Goal: Transaction & Acquisition: Purchase product/service

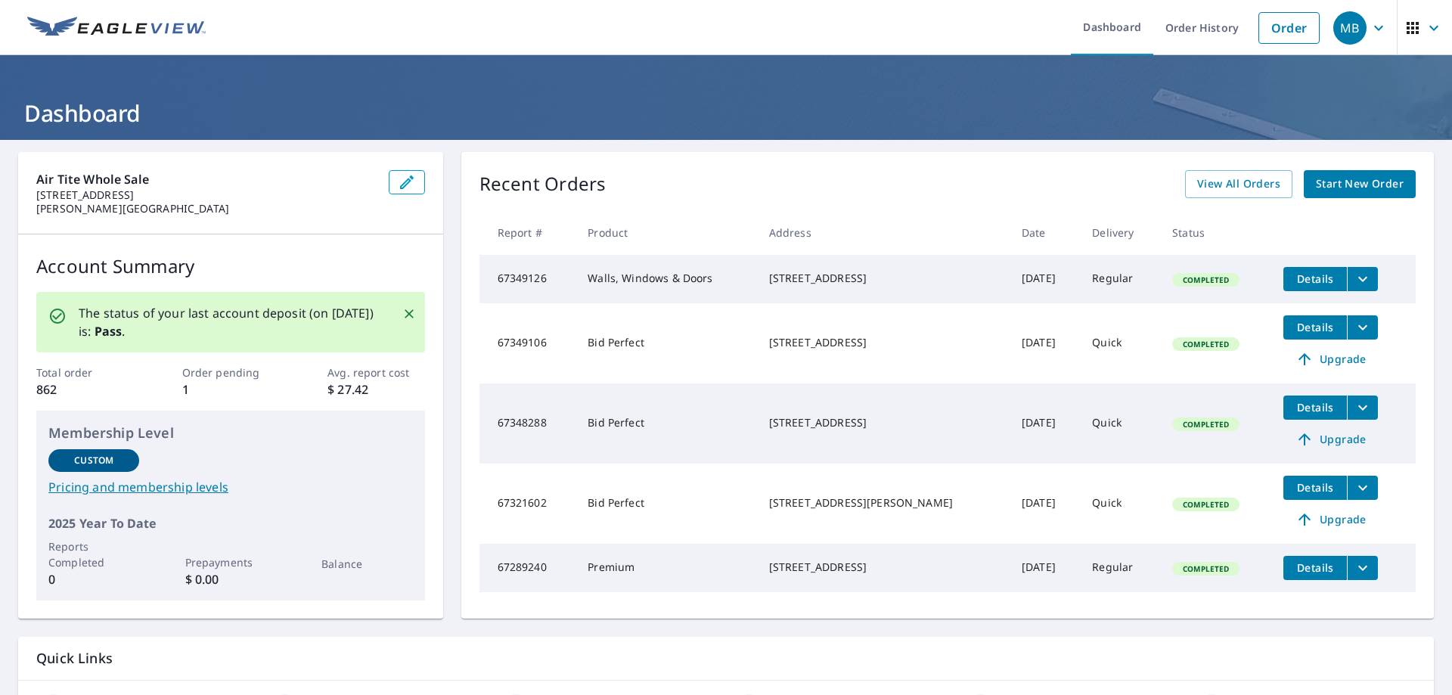
click at [1354, 280] on icon "filesDropdownBtn-67349126" at bounding box center [1363, 279] width 18 height 18
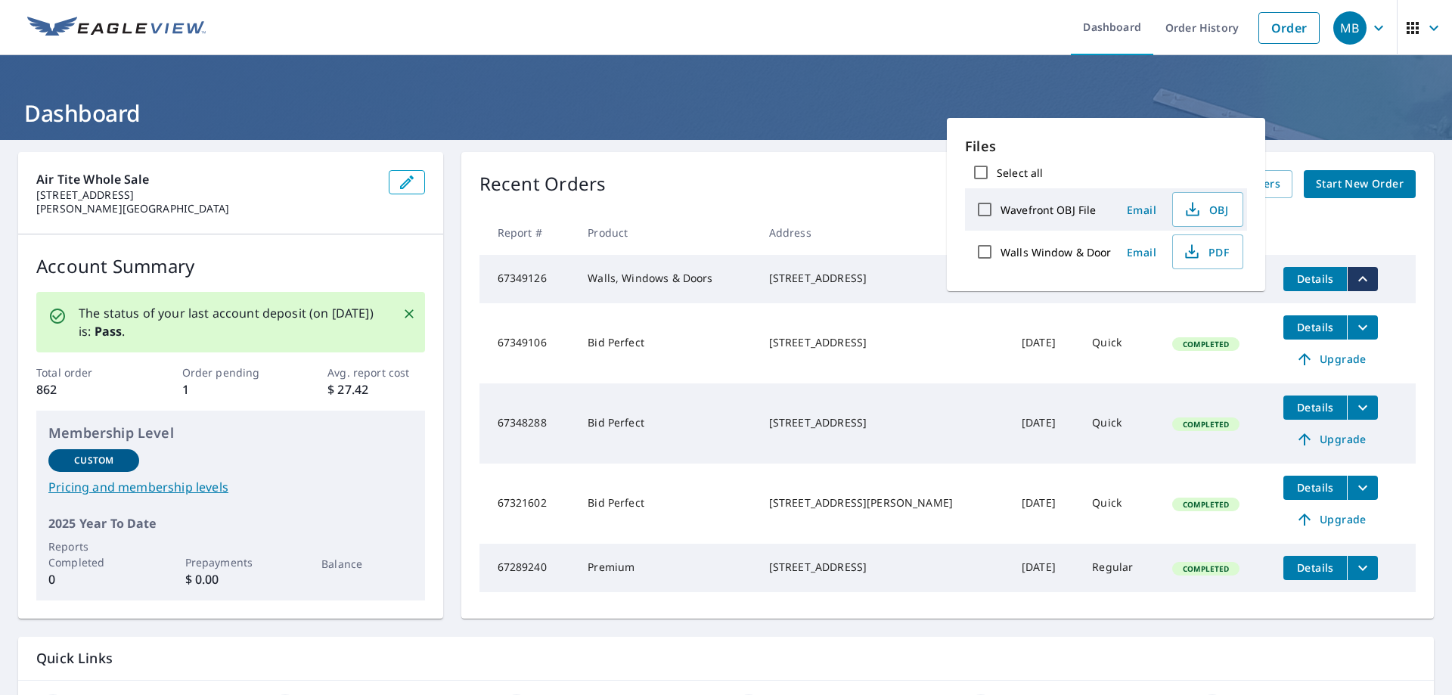
click at [1171, 293] on td "Completed" at bounding box center [1215, 279] width 111 height 48
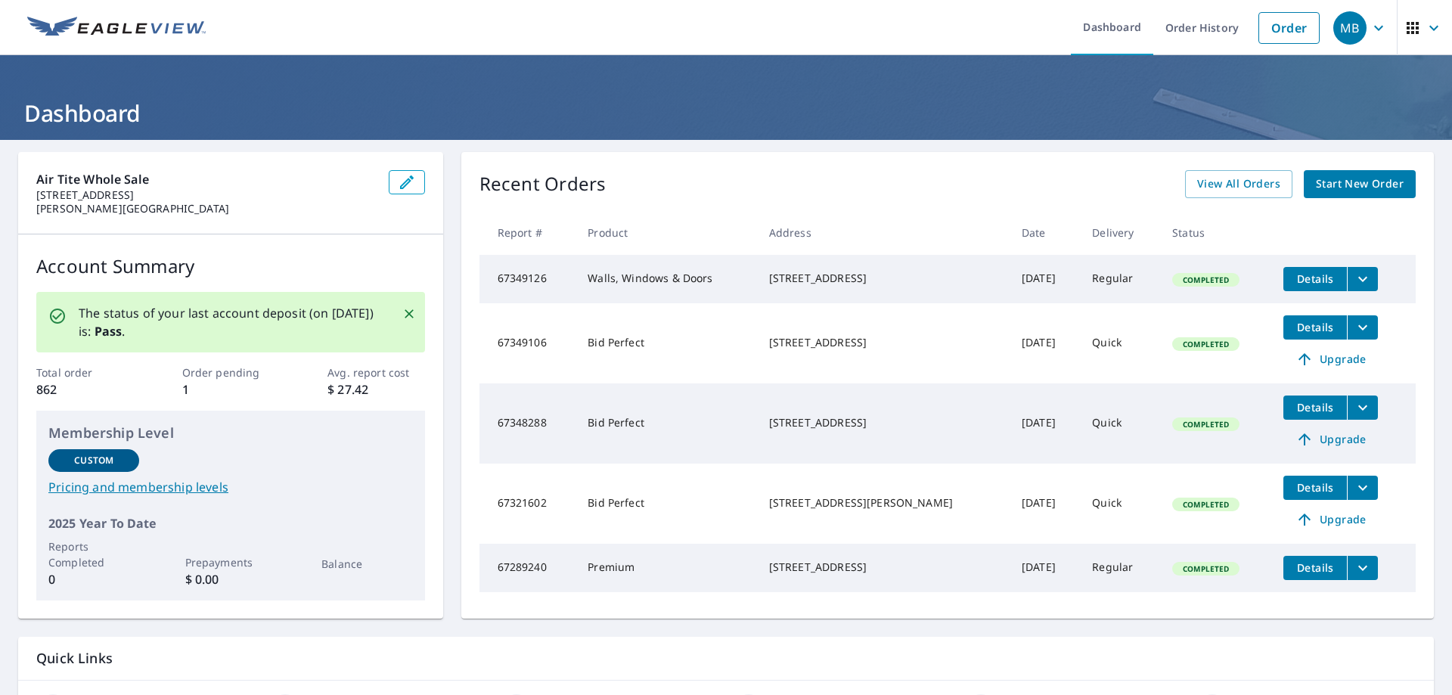
click at [1185, 284] on span "Completed" at bounding box center [1206, 280] width 64 height 11
click at [1354, 279] on icon "filesDropdownBtn-67349126" at bounding box center [1363, 279] width 18 height 18
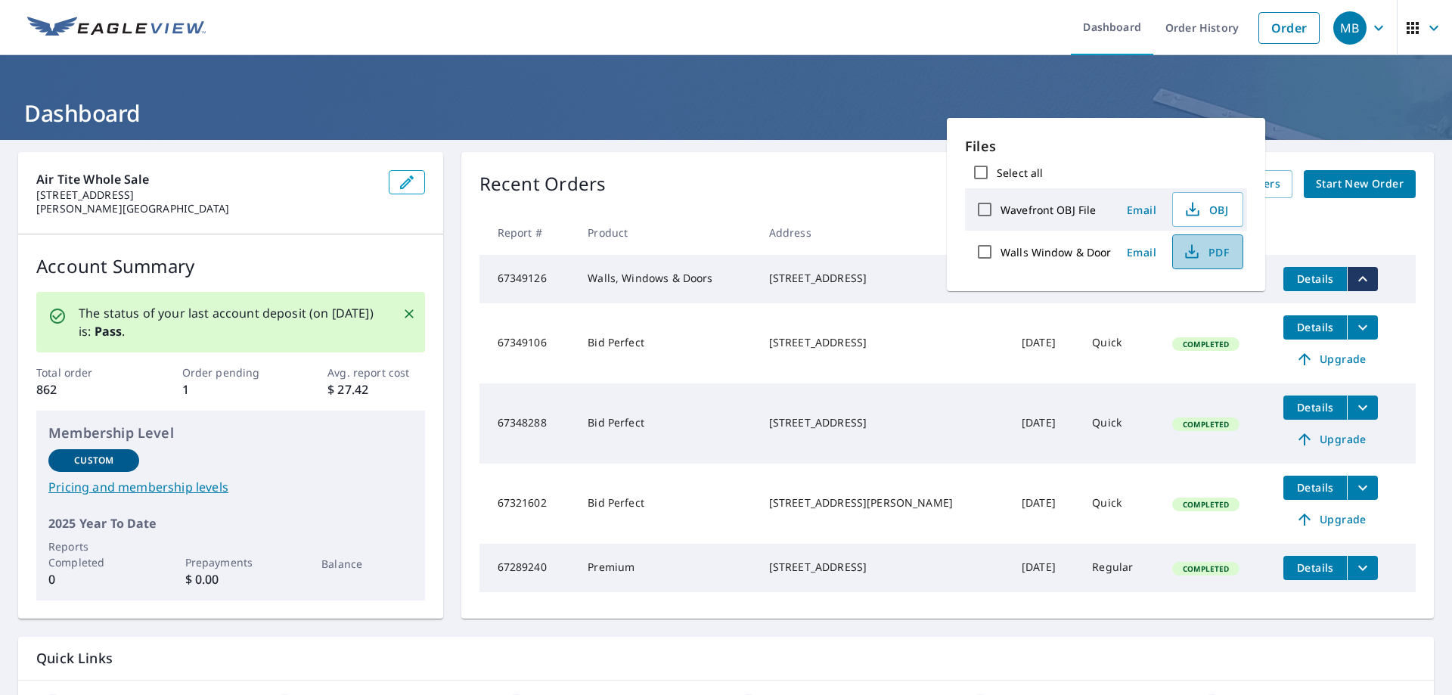
click at [1206, 250] on span "PDF" at bounding box center [1206, 252] width 48 height 18
click at [1273, 26] on link "Order" at bounding box center [1288, 28] width 61 height 32
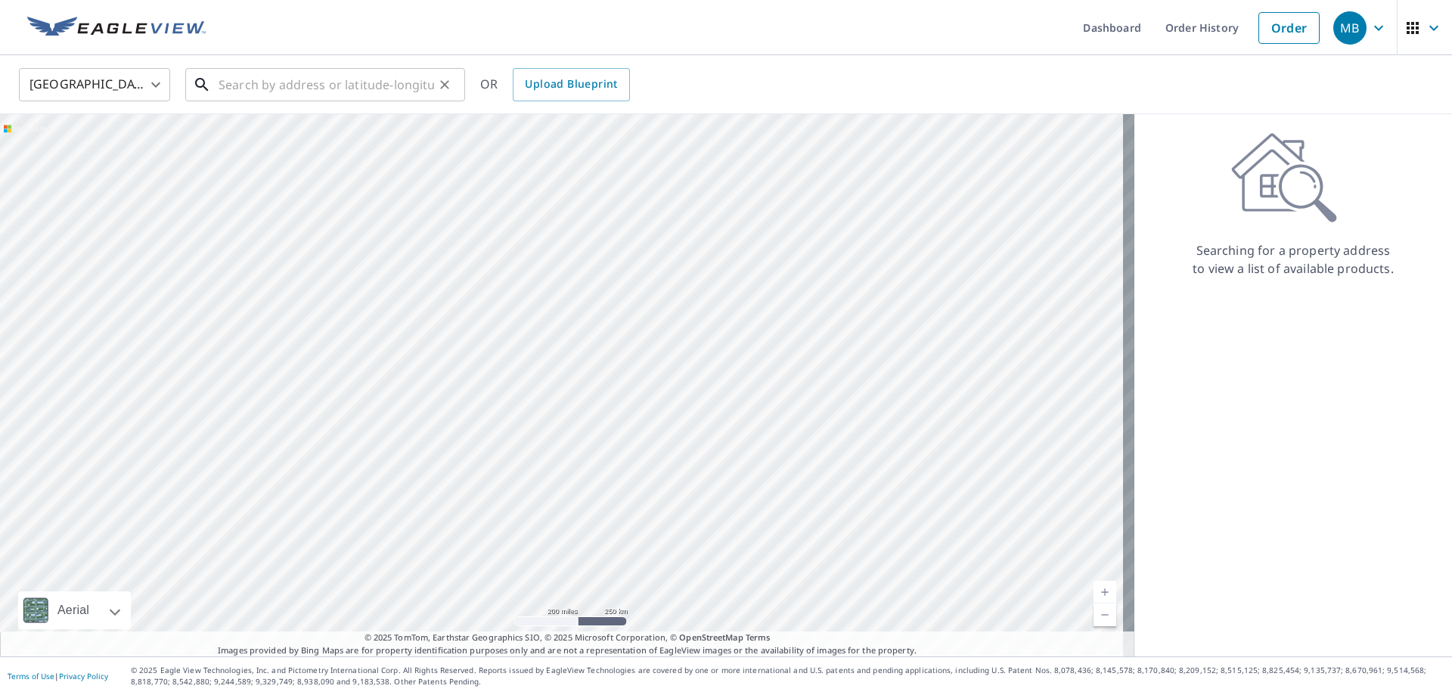
click at [356, 84] on input "text" at bounding box center [327, 85] width 216 height 42
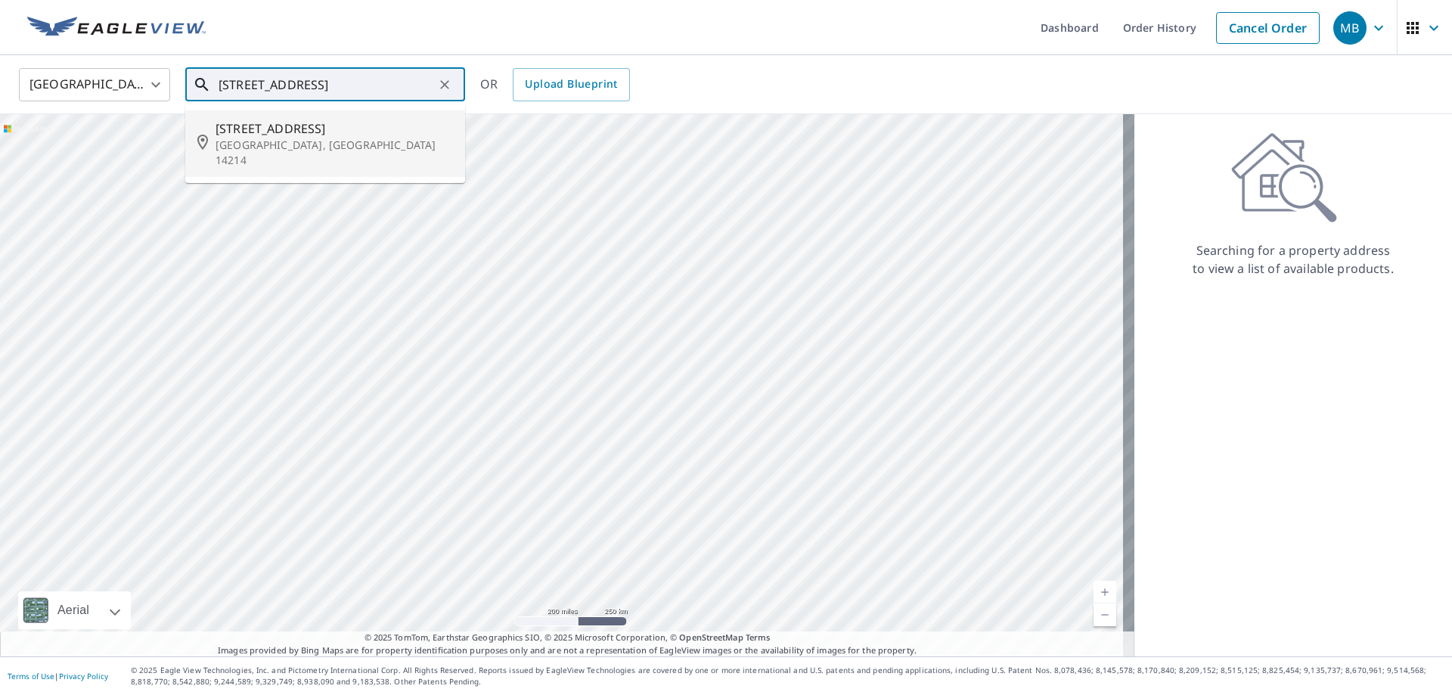
click at [245, 141] on p "[GEOGRAPHIC_DATA], [GEOGRAPHIC_DATA] 14214" at bounding box center [334, 153] width 237 height 30
type input "[STREET_ADDRESS]"
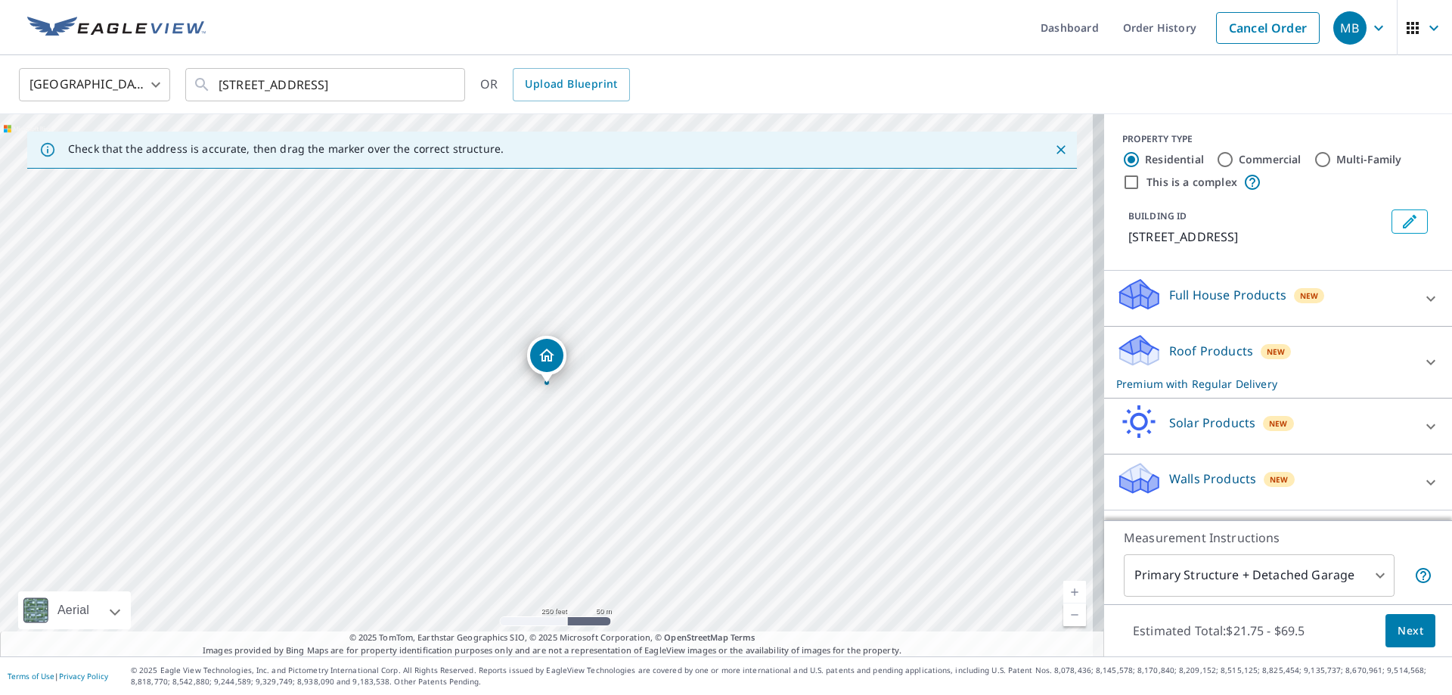
click at [1422, 291] on icon at bounding box center [1431, 299] width 18 height 18
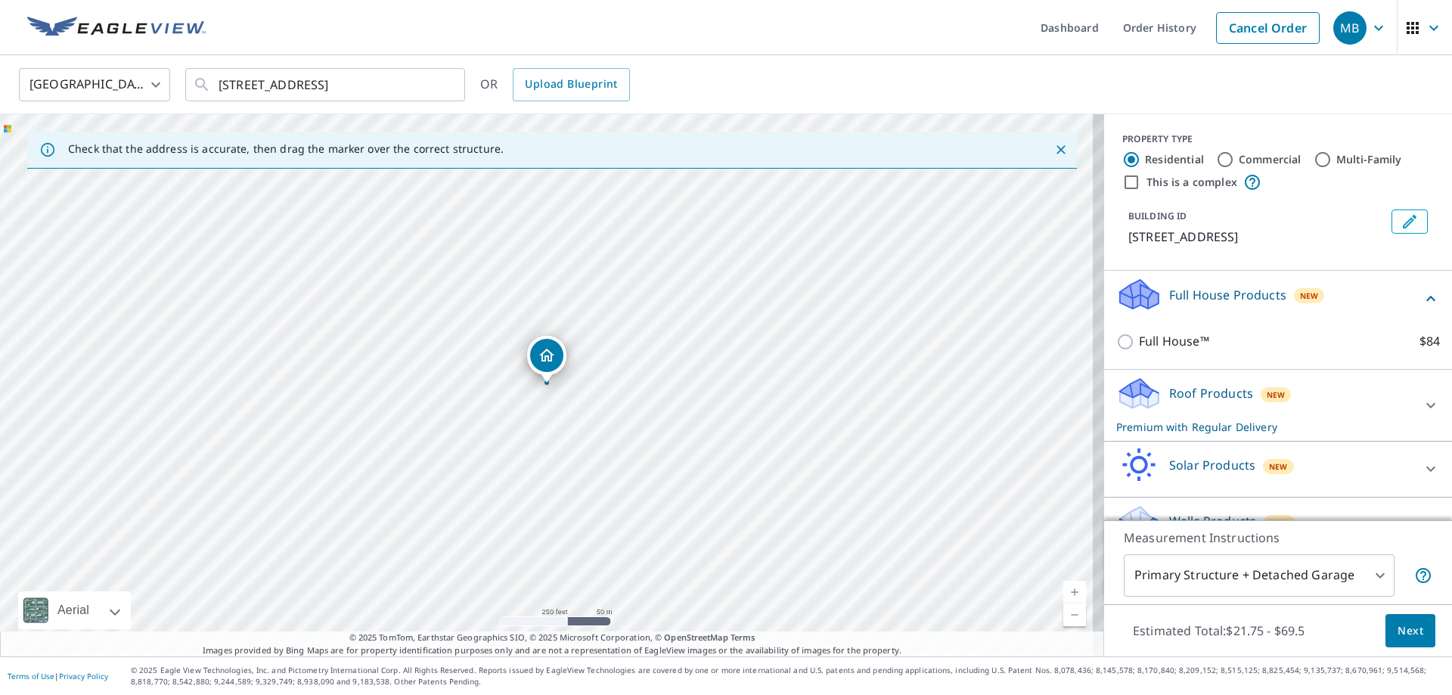
click at [1422, 294] on icon at bounding box center [1431, 299] width 18 height 18
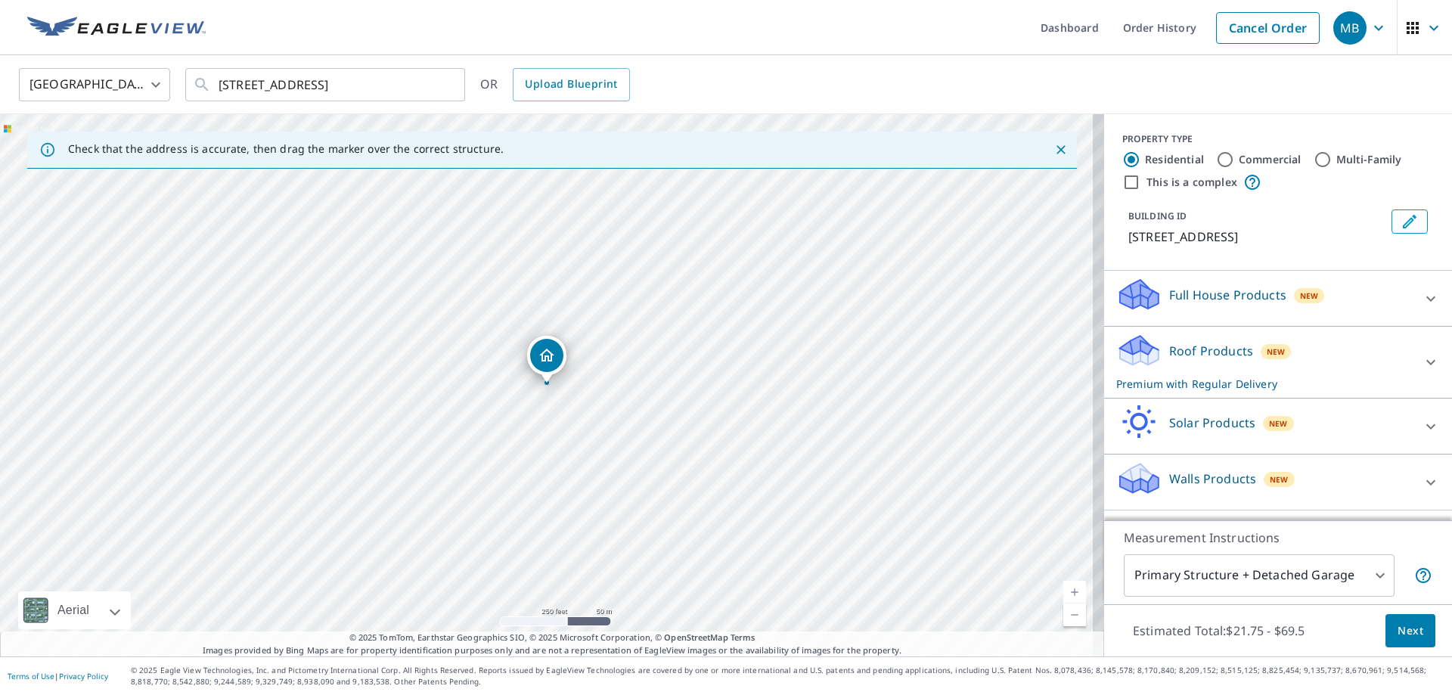
click at [1413, 354] on div at bounding box center [1431, 362] width 36 height 36
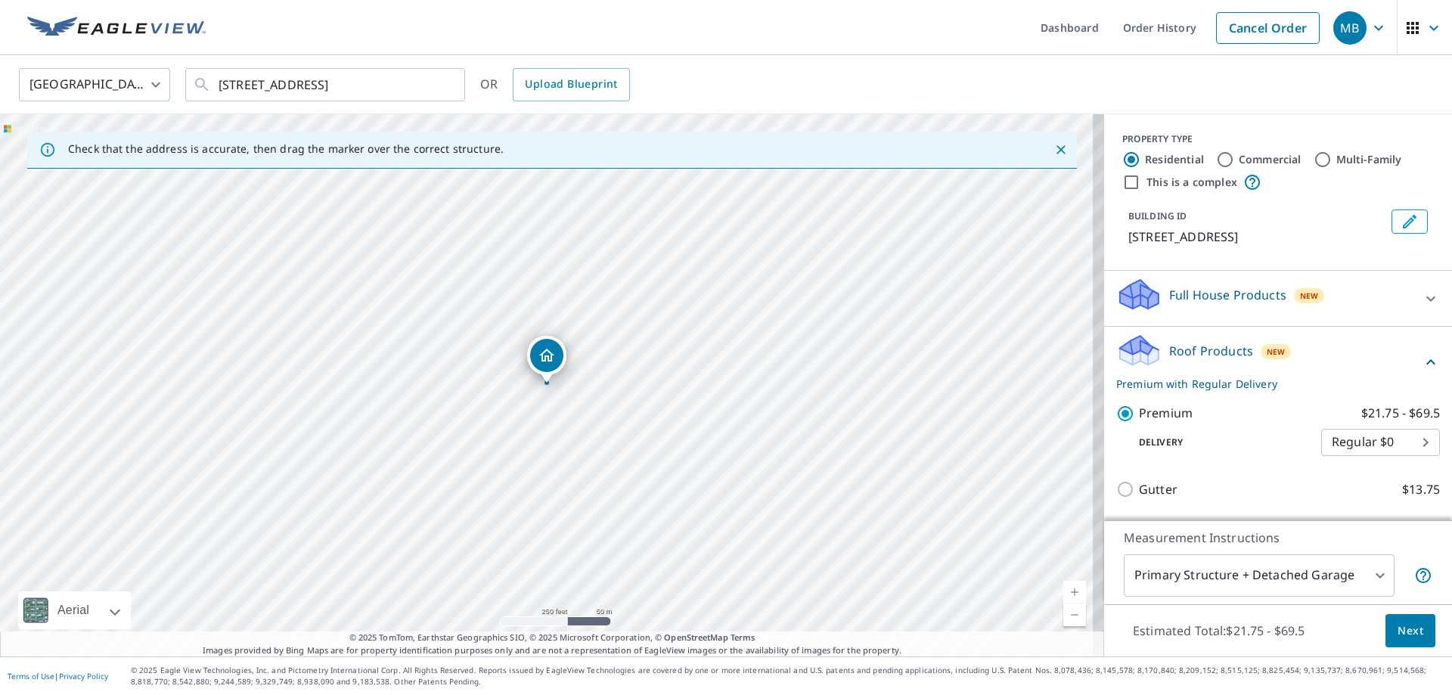
scroll to position [151, 0]
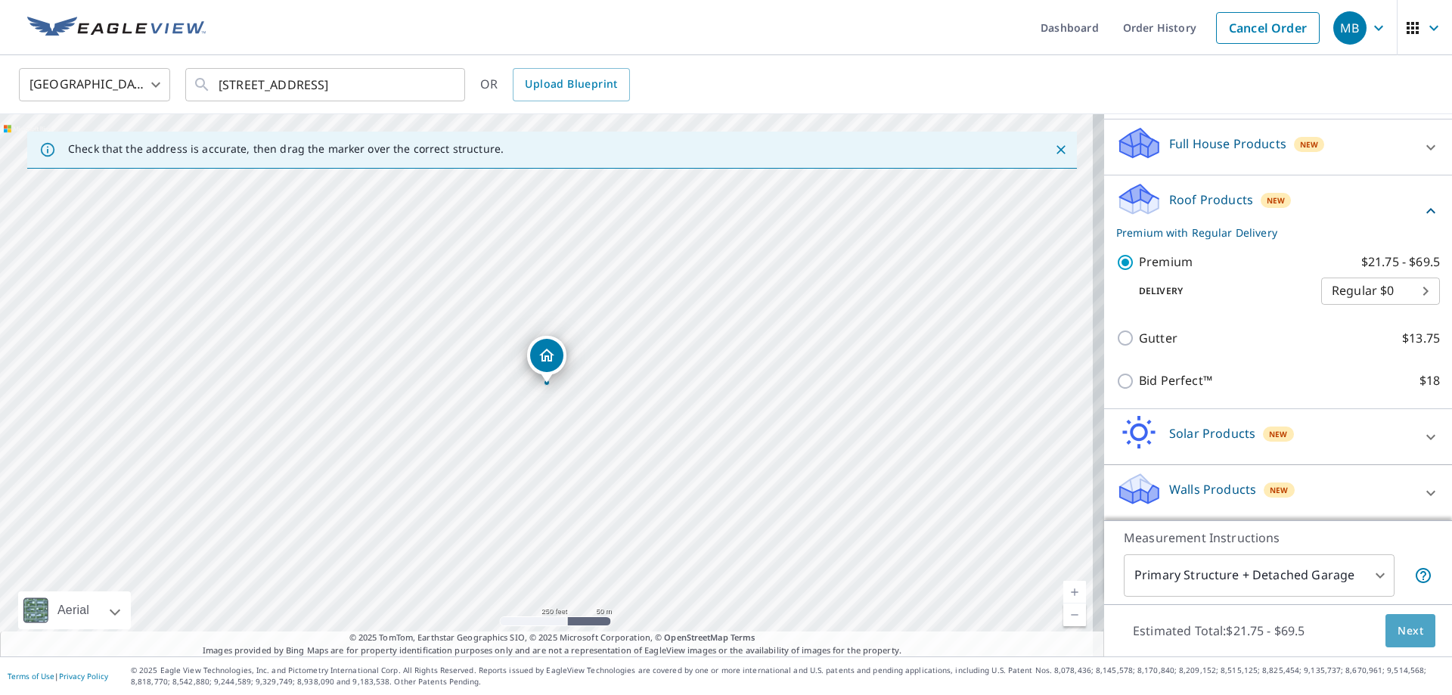
click at [1398, 634] on span "Next" at bounding box center [1411, 631] width 26 height 19
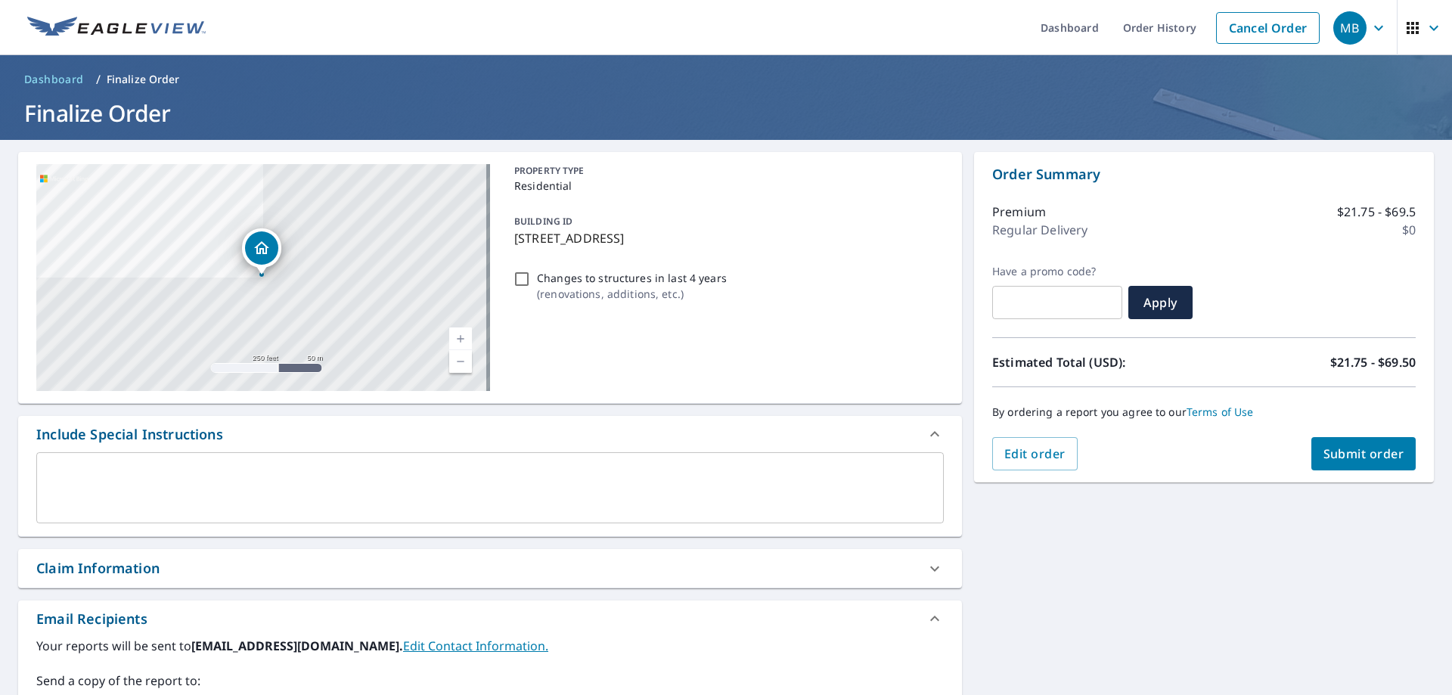
drag, startPoint x: 1333, startPoint y: 442, endPoint x: 418, endPoint y: 410, distance: 915.7
click at [445, 411] on div "[STREET_ADDRESS] A standard road map Aerial A detailed look from above Labels L…" at bounding box center [726, 535] width 1452 height 791
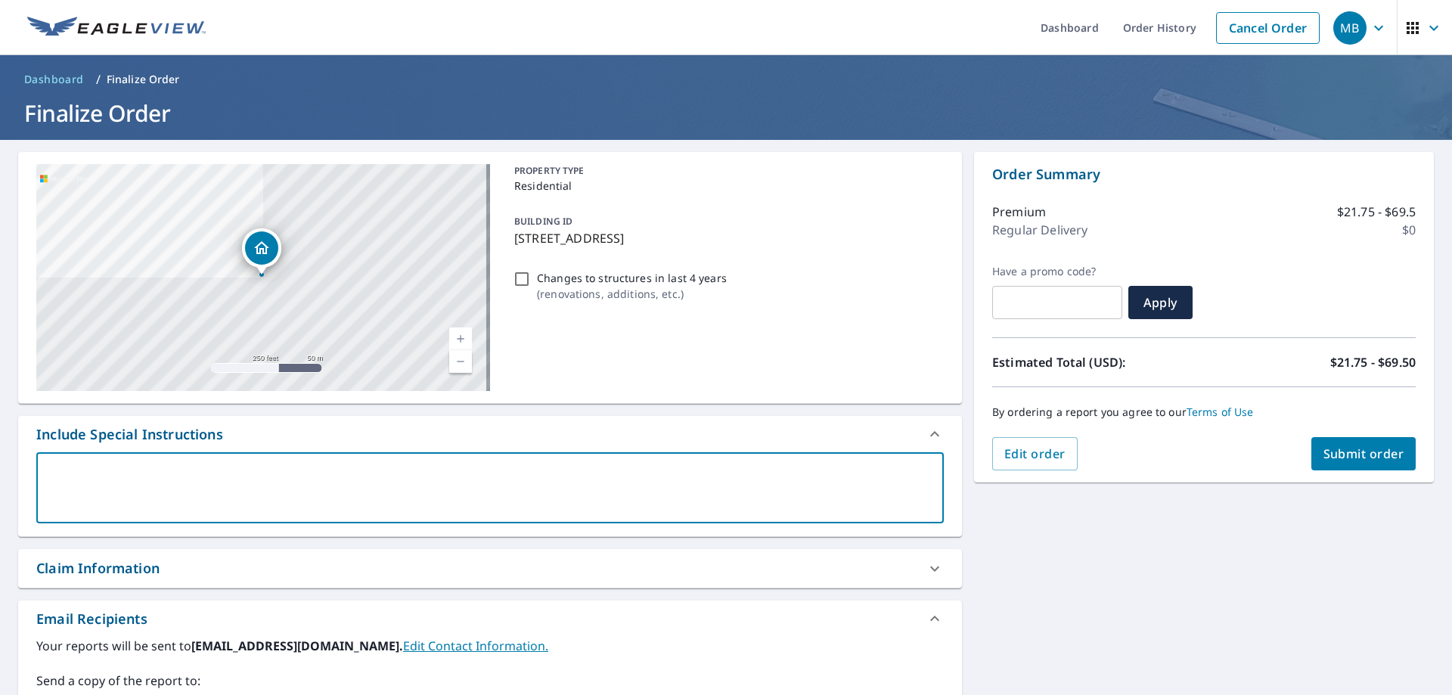
click at [268, 477] on textarea at bounding box center [490, 488] width 886 height 43
type textarea "V"
type textarea "x"
checkbox input "true"
type textarea "VM"
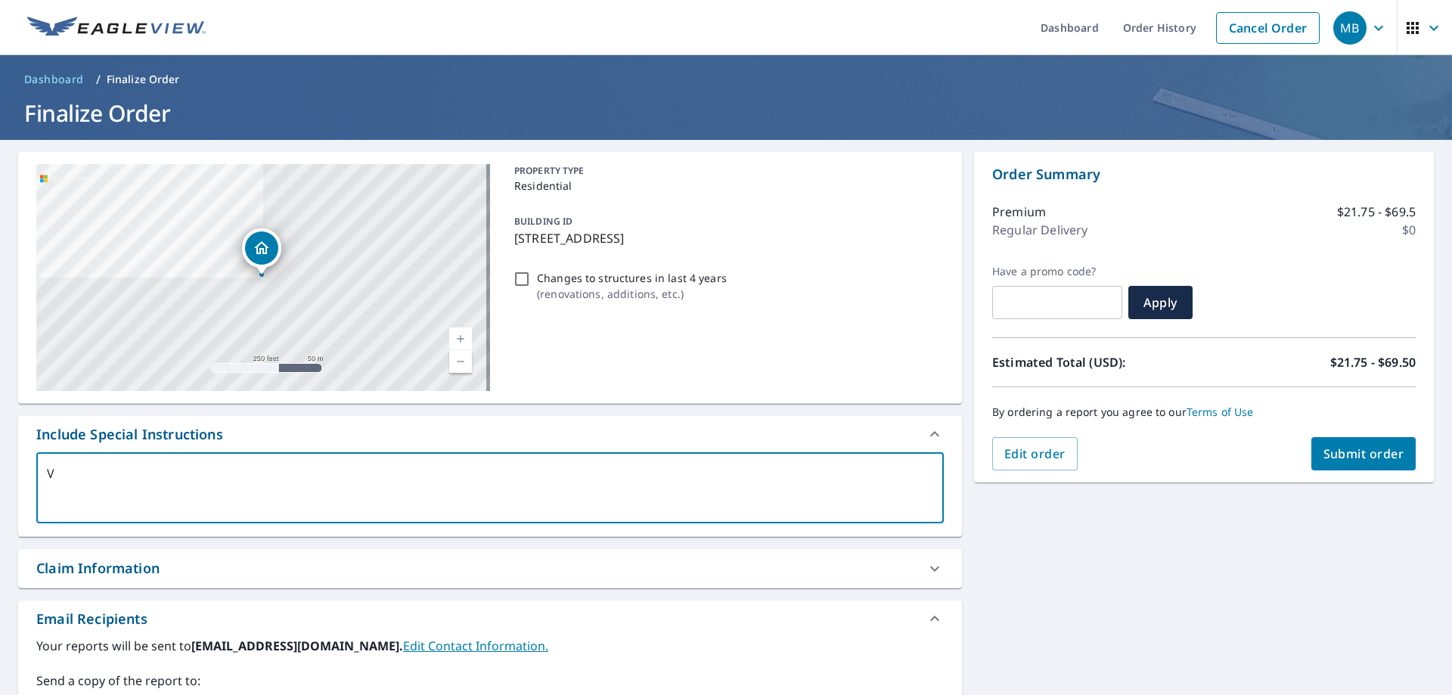
type textarea "x"
checkbox input "true"
type textarea "VM"
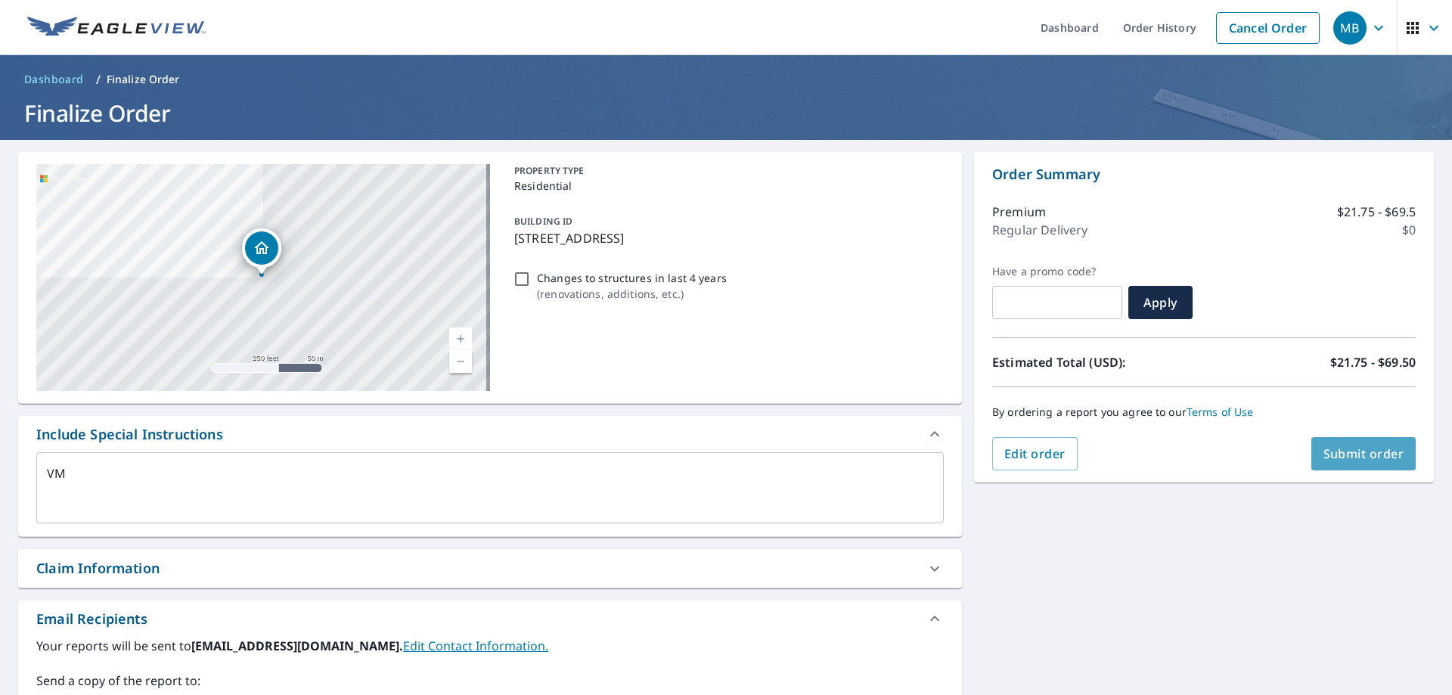
click at [1356, 446] on span "Submit order" at bounding box center [1364, 453] width 81 height 17
type textarea "x"
checkbox input "true"
